Goal: Task Accomplishment & Management: Manage account settings

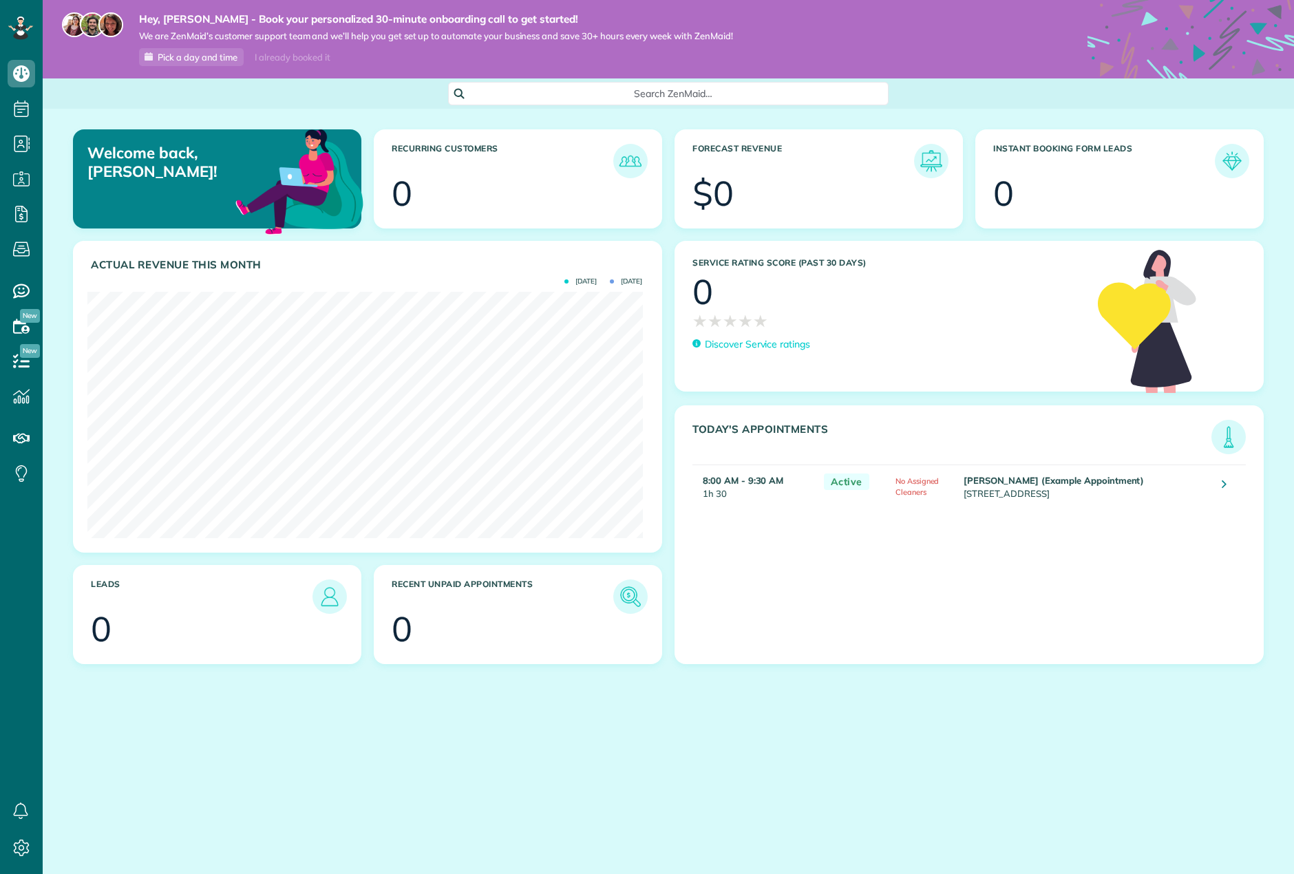
scroll to position [246, 555]
click at [888, 475] on td "No Assigned Cleaners" at bounding box center [924, 486] width 72 height 43
click at [1221, 487] on icon at bounding box center [1223, 484] width 5 height 14
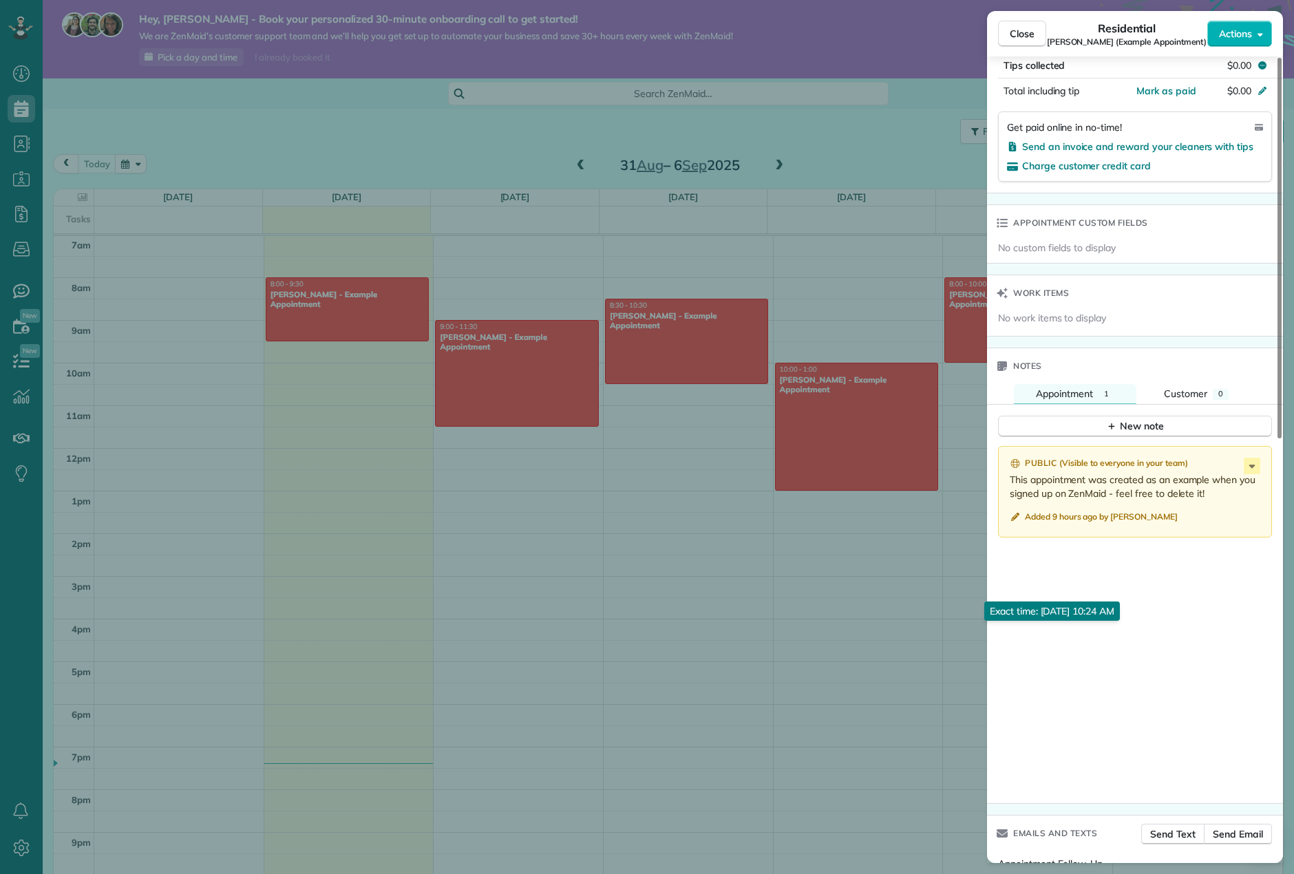
scroll to position [689, 0]
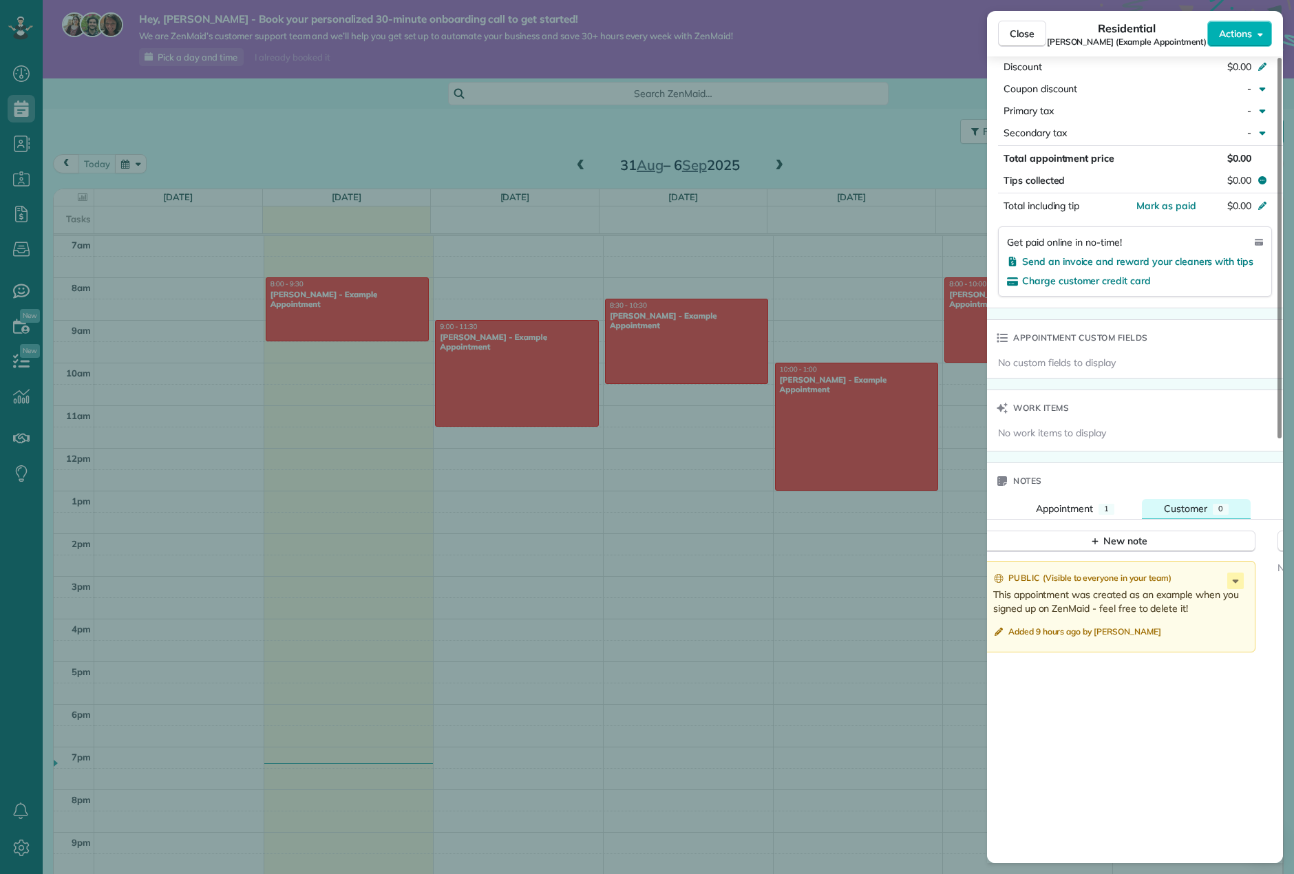
click at [1178, 511] on span "Customer" at bounding box center [1185, 508] width 43 height 12
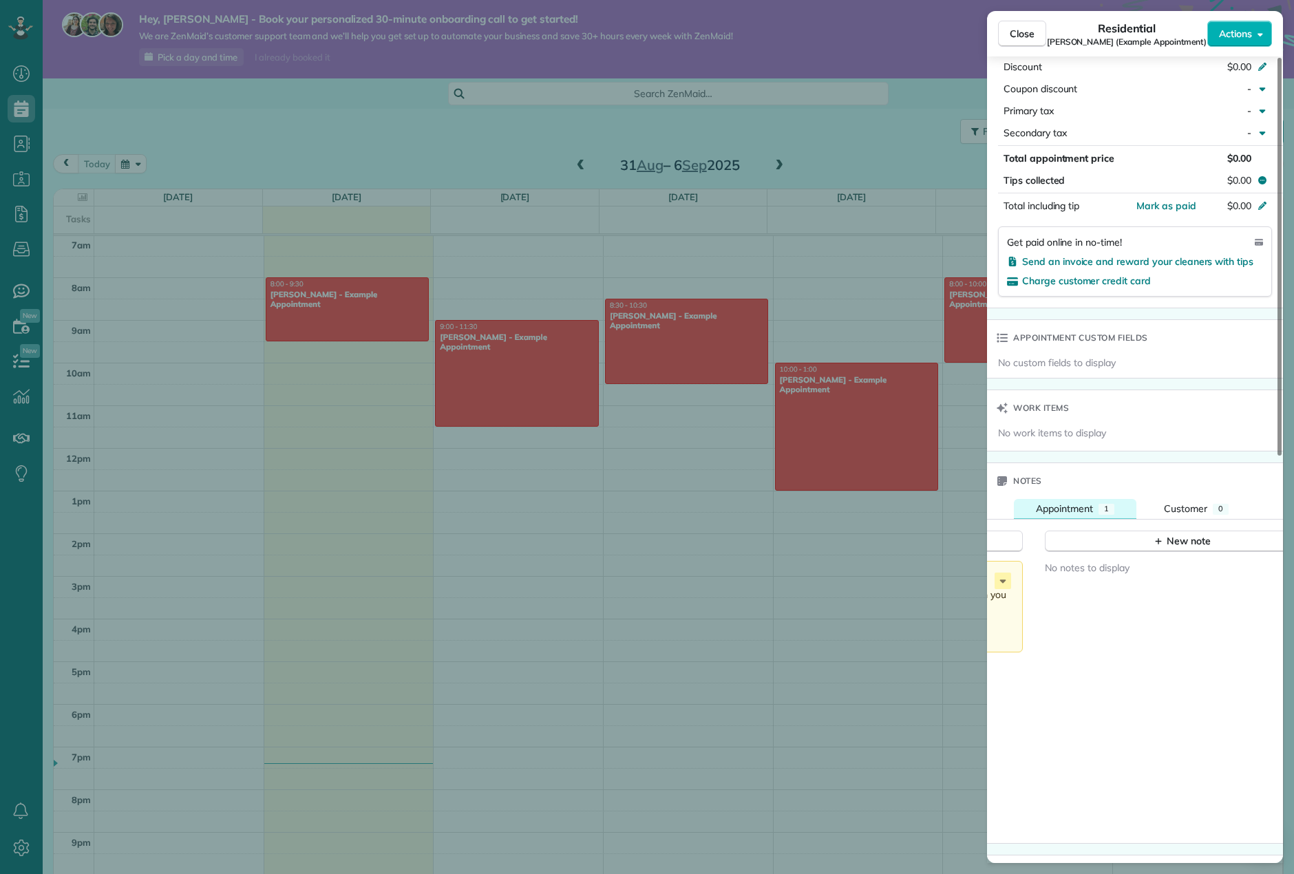
click at [1081, 507] on span "Appointment" at bounding box center [1064, 508] width 57 height 12
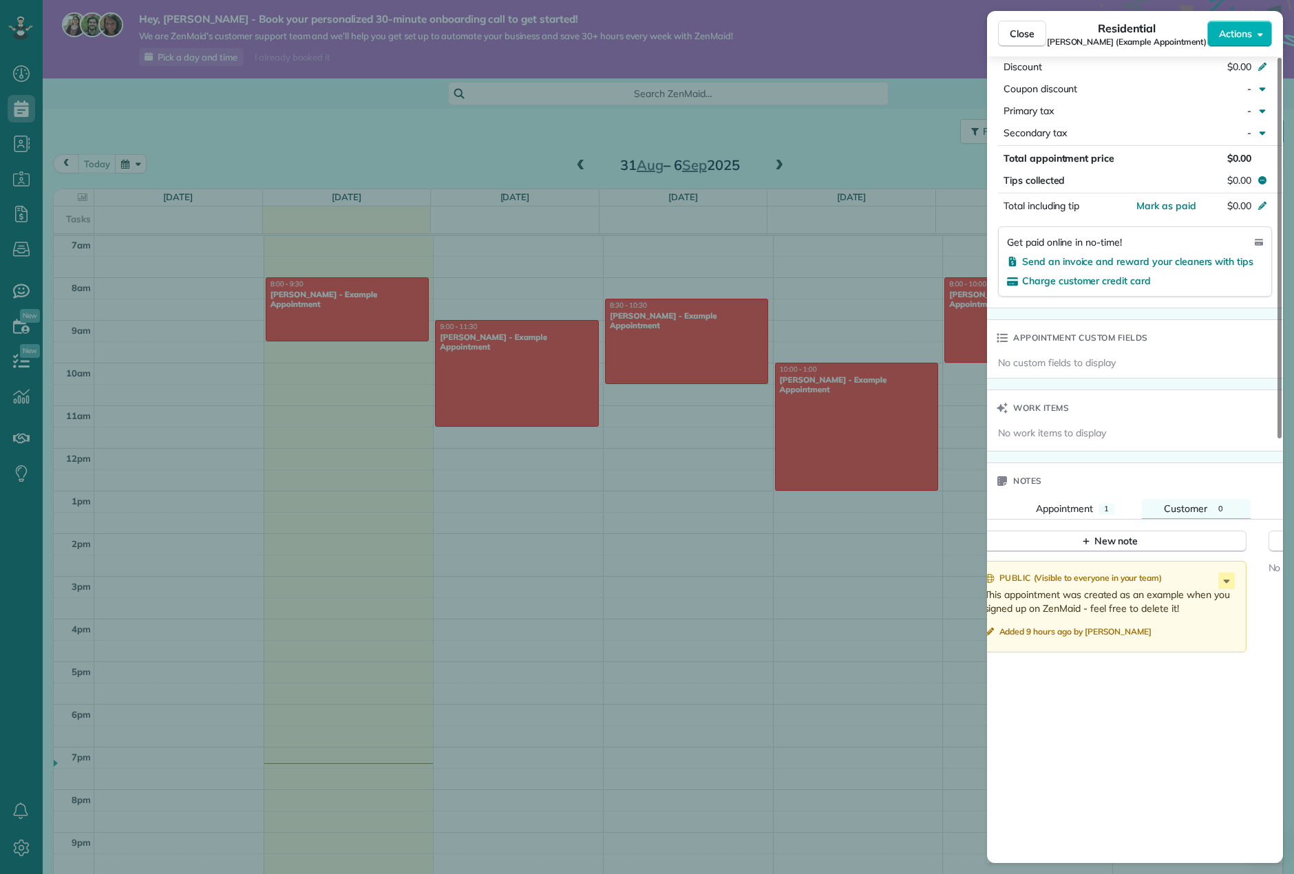
click at [1199, 498] on div "Notes Appointment 1 Customer 0 New note Public ( Visible to everyone in your te…" at bounding box center [1135, 690] width 296 height 456
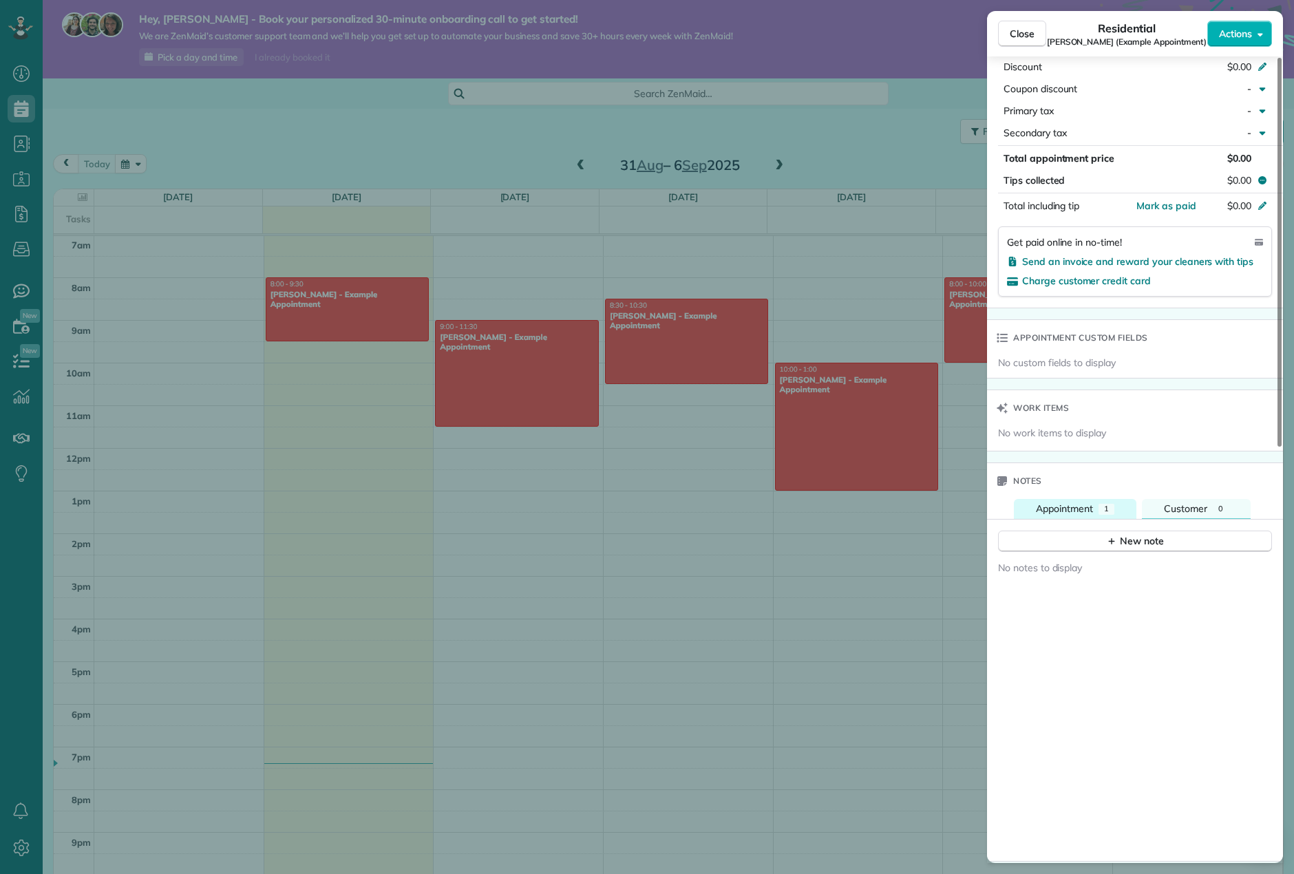
click at [1089, 510] on span "Appointment" at bounding box center [1064, 508] width 57 height 12
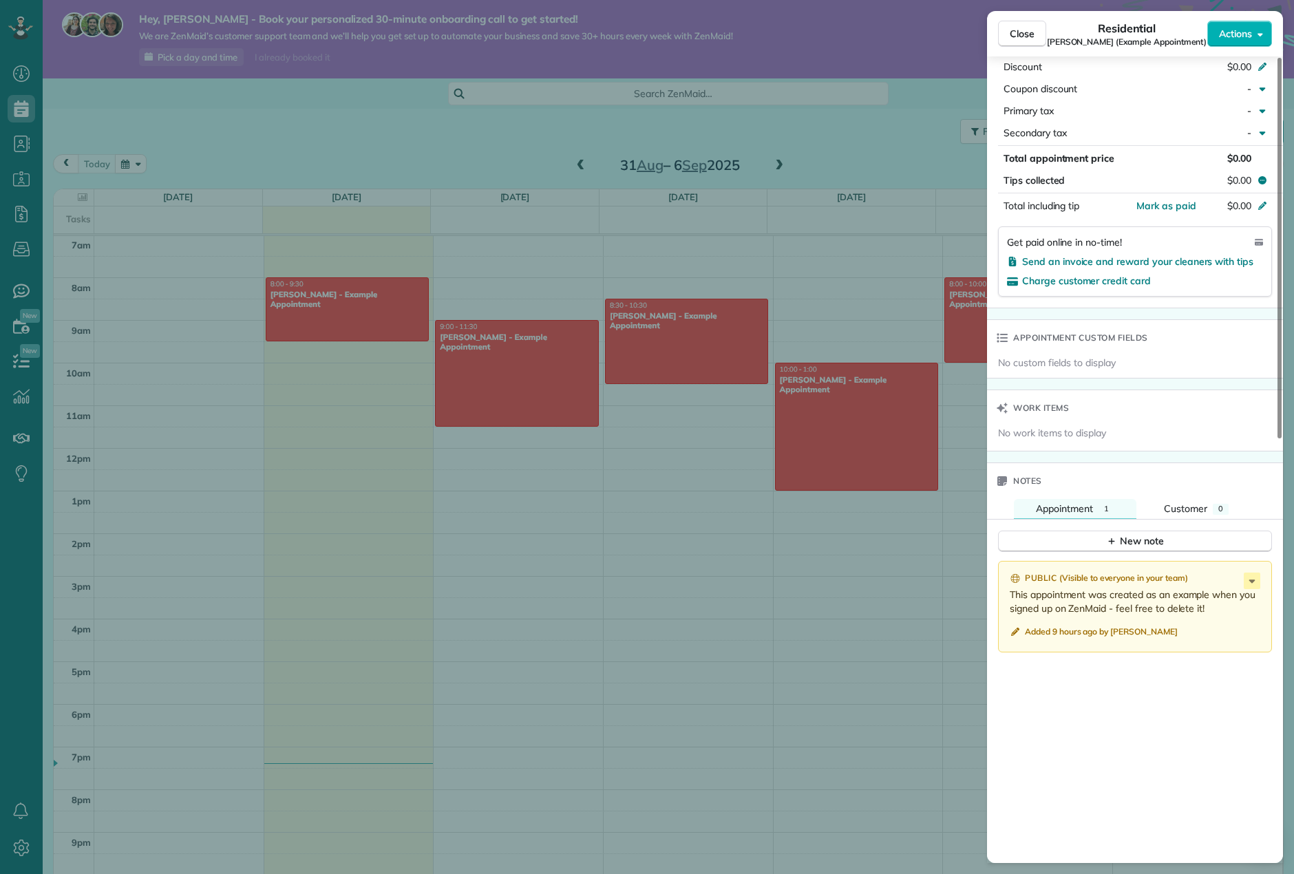
click at [889, 573] on div "Close Residential [PERSON_NAME] (Example Appointment) Actions Status Active [PE…" at bounding box center [647, 437] width 1294 height 874
